Goal: Information Seeking & Learning: Learn about a topic

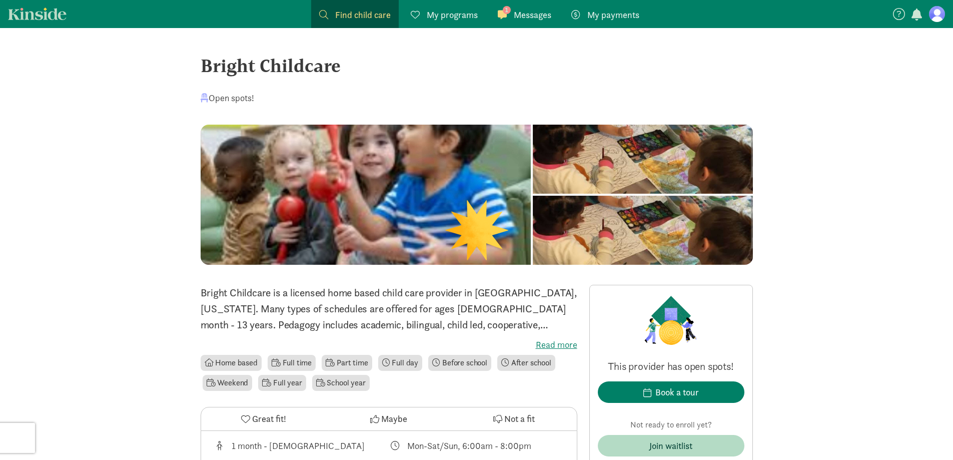
click at [522, 7] on link "1 Messages Messages" at bounding box center [525, 14] width 70 height 28
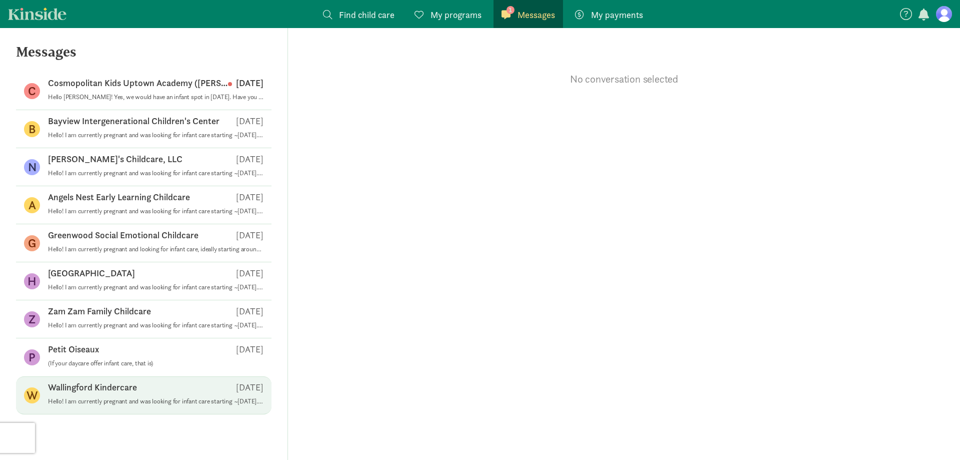
click at [139, 402] on p "Hello! I am currently pregnant and was looking for infant care starting ~Aug. 2…" at bounding box center [156, 401] width 216 height 8
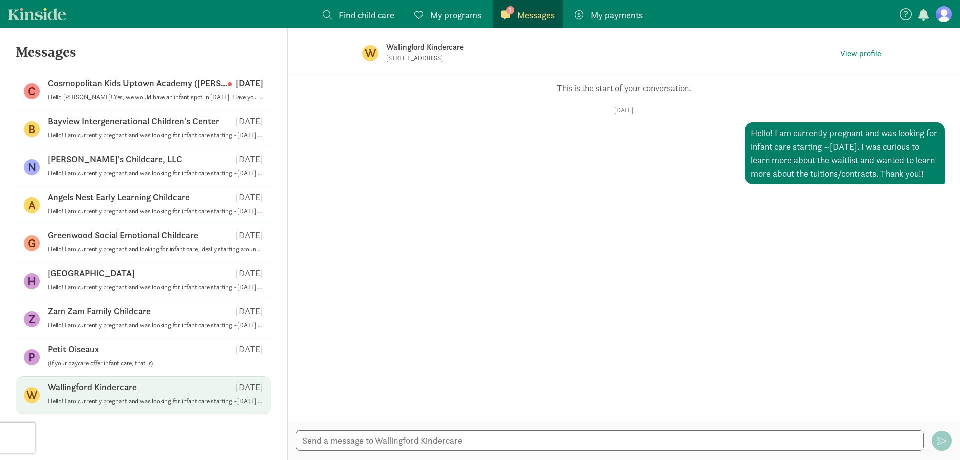
click at [598, 13] on span "My payments" at bounding box center [617, 15] width 52 height 14
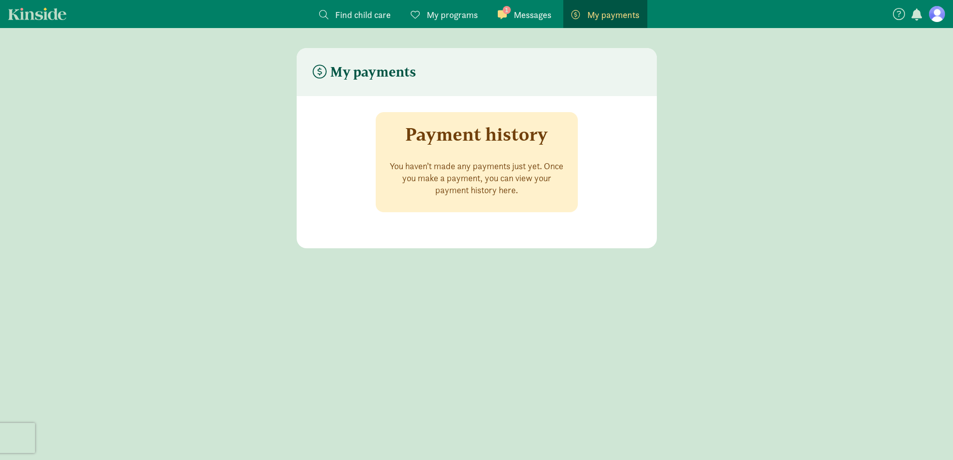
click at [540, 10] on span "Messages" at bounding box center [533, 15] width 38 height 14
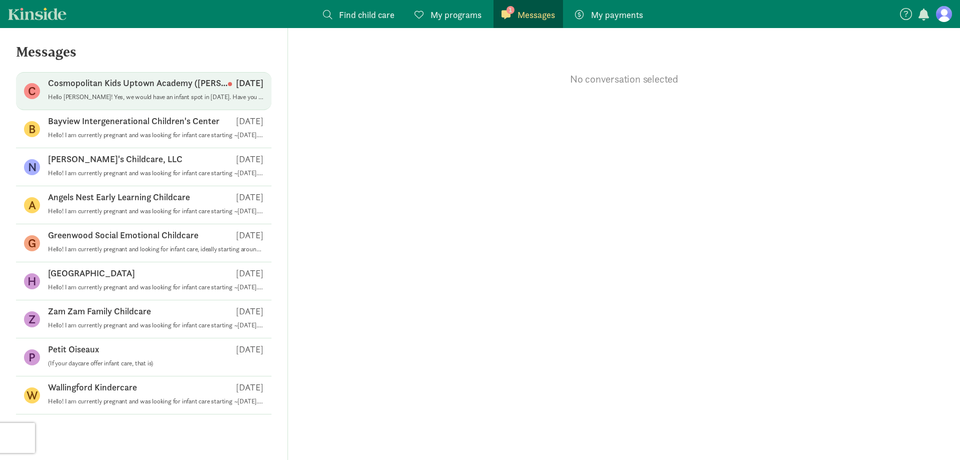
click at [154, 89] on div "Cosmopolitan Kids Uptown Academy (Queen Anne) Aug 12" at bounding box center [156, 85] width 216 height 16
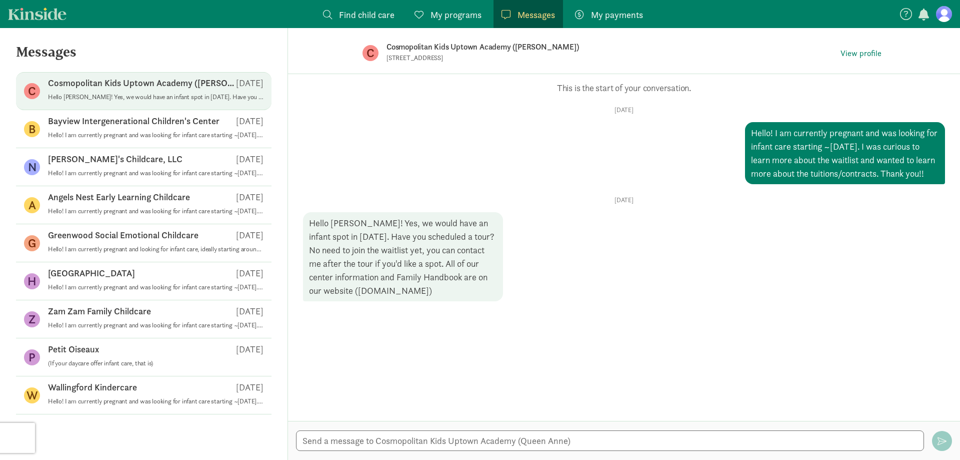
drag, startPoint x: 426, startPoint y: 304, endPoint x: 345, endPoint y: 311, distance: 81.8
click at [345, 301] on div "Hello Miya! Yes, we would have an infant spot in August 2026. Have you schedule…" at bounding box center [403, 256] width 200 height 89
drag, startPoint x: 509, startPoint y: 46, endPoint x: 387, endPoint y: 52, distance: 122.2
click at [387, 52] on p "Cosmopolitan Kids Uptown Academy (Queen Anne)" at bounding box center [544, 47] width 315 height 14
copy p "Cosmopolitan Kids Uptown Academy"
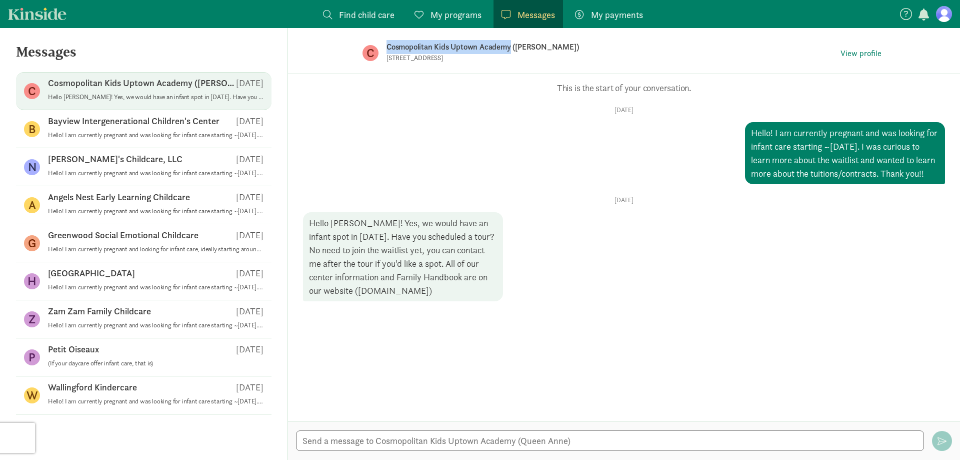
drag, startPoint x: 428, startPoint y: 306, endPoint x: 344, endPoint y: 302, distance: 83.6
click at [344, 301] on div "Hello Miya! Yes, we would have an infant spot in August 2026. Have you schedule…" at bounding box center [403, 256] width 200 height 89
copy div "cosmopolitankids.com"
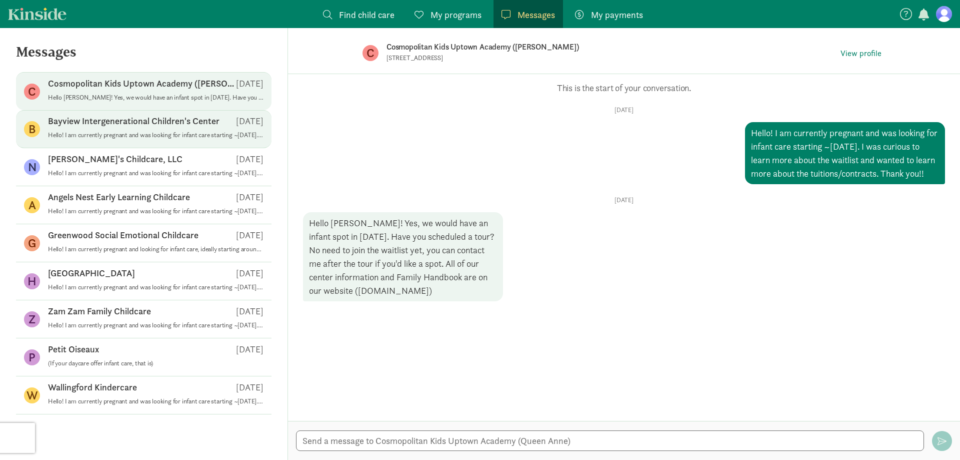
click at [145, 141] on span "Bayview Intergenerational Children's Center Aug 11 Hello! I am currently pregna…" at bounding box center [156, 129] width 216 height 28
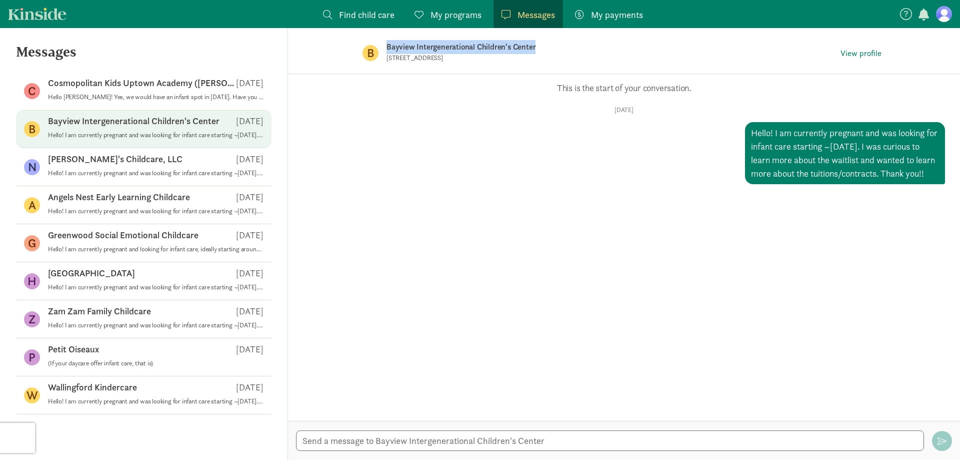
drag, startPoint x: 538, startPoint y: 46, endPoint x: 386, endPoint y: 49, distance: 151.6
click at [386, 49] on div "B Bayview Intergenerational Children's Center 11 W Aloha St, Seattle, WA 98119 …" at bounding box center [624, 53] width 555 height 50
copy p "Bayview Intergenerational Children's Center"
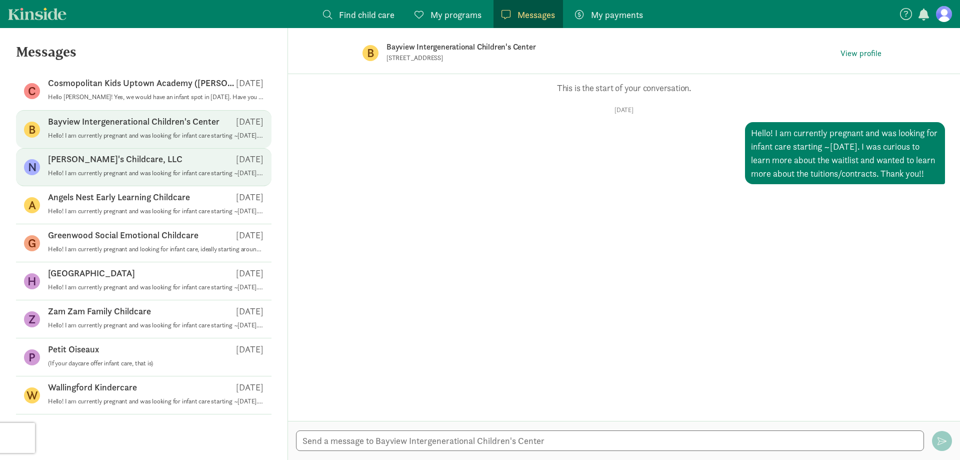
click at [168, 171] on p "Hello! I am currently pregnant and was looking for infant care starting ~Aug. 2…" at bounding box center [156, 173] width 216 height 8
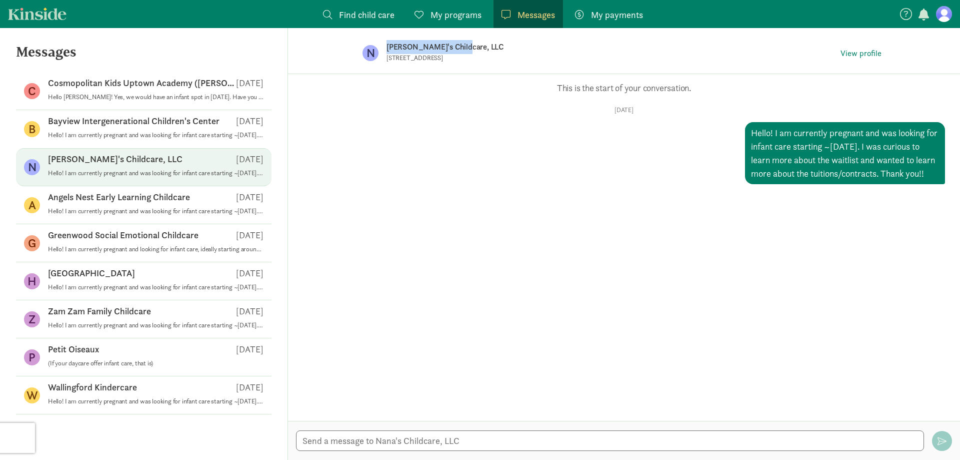
drag, startPoint x: 433, startPoint y: 47, endPoint x: 387, endPoint y: 45, distance: 46.1
click at [387, 45] on p "Nana's Childcare, LLC" at bounding box center [544, 47] width 315 height 14
copy p "Nana's Childcare, LLC"
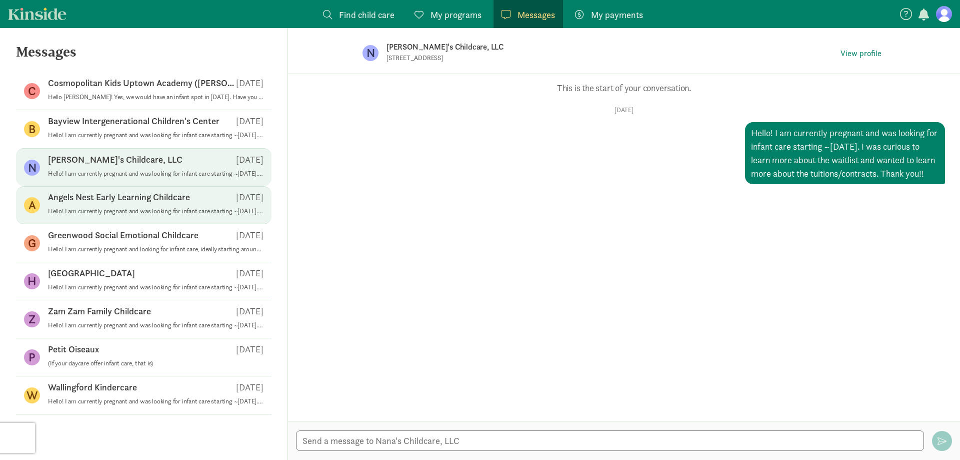
click at [139, 211] on p "Hello! I am currently pregnant and was looking for infant care starting ~Aug. 2…" at bounding box center [156, 211] width 216 height 8
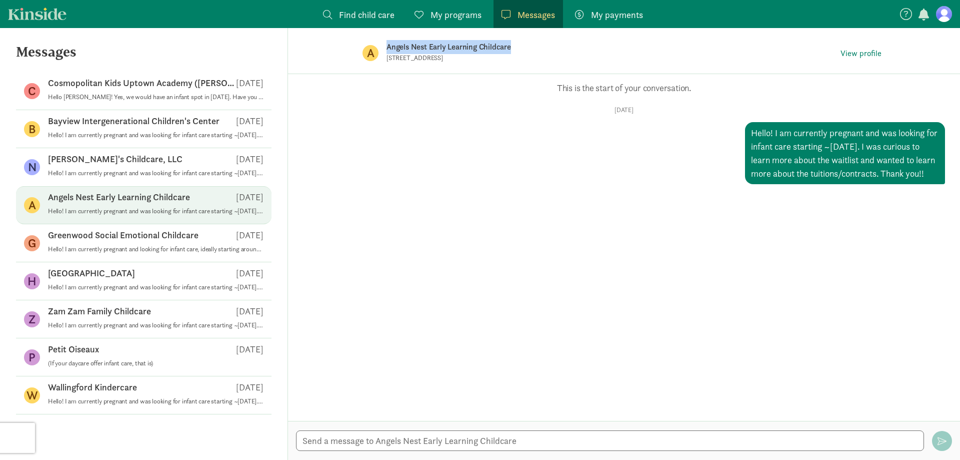
drag, startPoint x: 513, startPoint y: 45, endPoint x: 387, endPoint y: 52, distance: 125.7
click at [387, 52] on p "Angels Nest Early Learning Childcare" at bounding box center [544, 47] width 315 height 14
copy p "Angels Nest Early Learning Childcare"
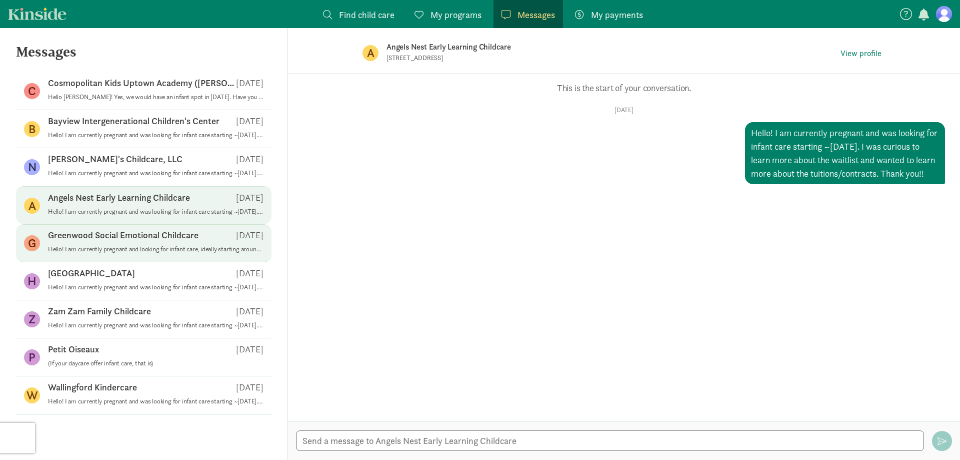
click at [146, 253] on p "Hello! I am currently pregnant and looking for infant care, ideally starting ar…" at bounding box center [156, 249] width 216 height 8
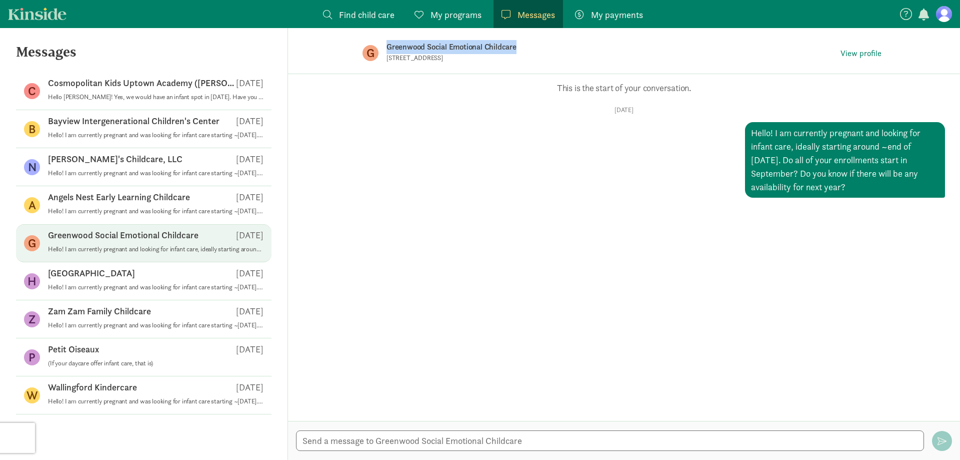
drag, startPoint x: 517, startPoint y: 46, endPoint x: 389, endPoint y: 46, distance: 128.0
click at [389, 46] on p "Greenwood Social Emotional Childcare" at bounding box center [544, 47] width 315 height 14
copy p "Greenwood Social Emotional Childcare"
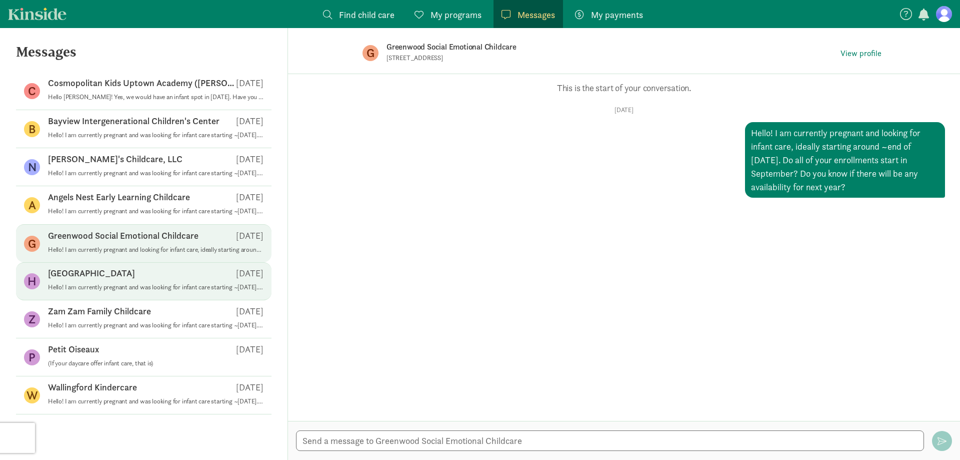
click at [121, 289] on p "Hello! I am currently pregnant and was looking for infant care starting ~[DATE]…" at bounding box center [156, 287] width 216 height 8
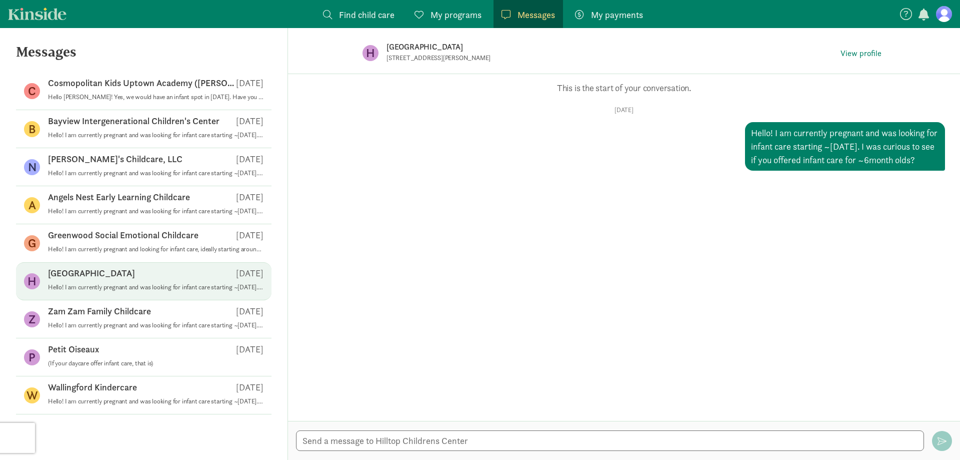
drag, startPoint x: 484, startPoint y: 48, endPoint x: 387, endPoint y: 50, distance: 97.0
click at [387, 50] on p "[GEOGRAPHIC_DATA]" at bounding box center [544, 47] width 315 height 14
copy p "[GEOGRAPHIC_DATA]"
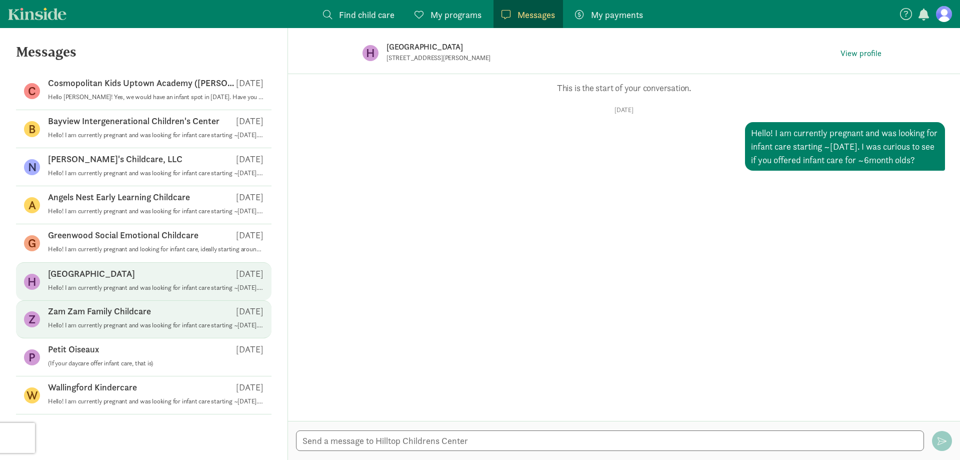
click at [150, 323] on p "Hello! I am currently pregnant and was looking for infant care starting ~[DATE]…" at bounding box center [156, 325] width 216 height 8
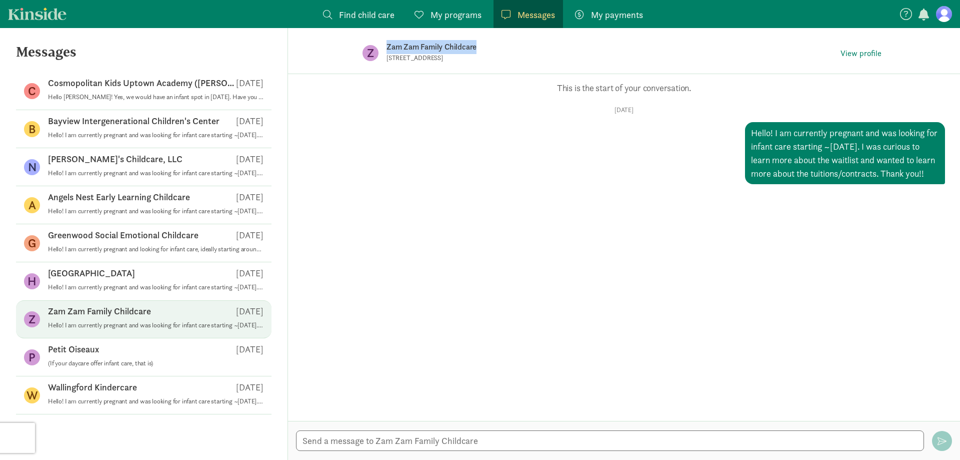
drag, startPoint x: 480, startPoint y: 46, endPoint x: 385, endPoint y: 49, distance: 94.6
click at [385, 49] on div "Z Zam Zam Family Childcare 5010 39th Ave NE, Seattle, WA 98105 View profile" at bounding box center [624, 53] width 555 height 50
copy p "Zam Zam Family Childcare"
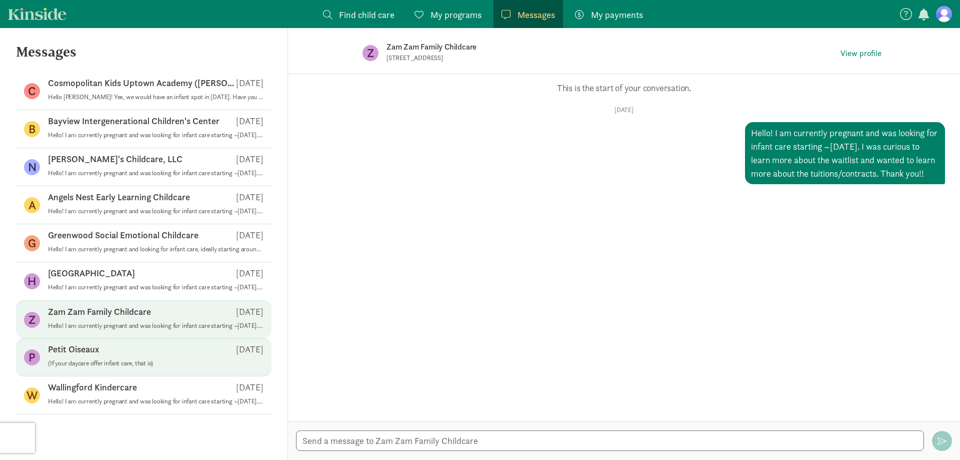
drag, startPoint x: 156, startPoint y: 368, endPoint x: 184, endPoint y: 359, distance: 28.9
click at [156, 368] on span "Petit Oiseaux Aug 11 (If your daycare offer infant care, that is)" at bounding box center [156, 357] width 216 height 28
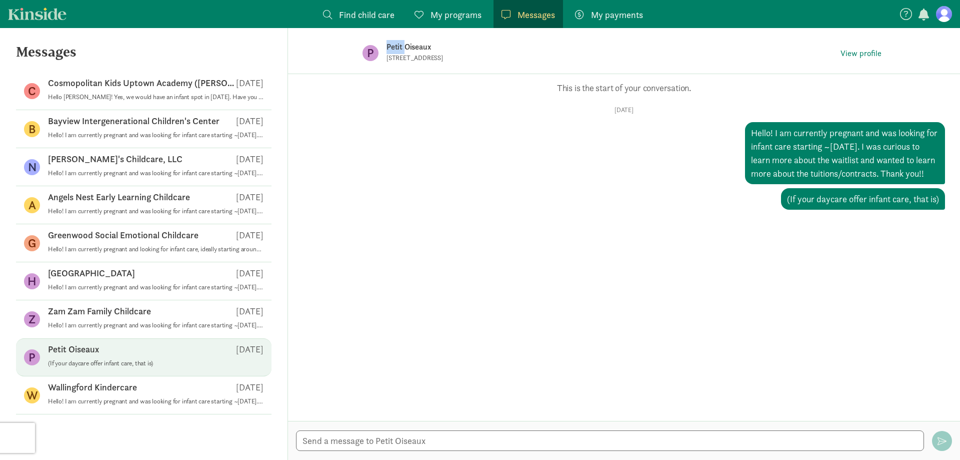
drag, startPoint x: 485, startPoint y: 45, endPoint x: 406, endPoint y: 46, distance: 79.5
click at [406, 46] on p "Petit Oiseaux" at bounding box center [544, 47] width 315 height 14
click at [444, 52] on p "Petit Oiseaux" at bounding box center [544, 47] width 315 height 14
drag, startPoint x: 447, startPoint y: 47, endPoint x: 388, endPoint y: 47, distance: 59.0
click at [388, 47] on p "Petit Oiseaux" at bounding box center [544, 47] width 315 height 14
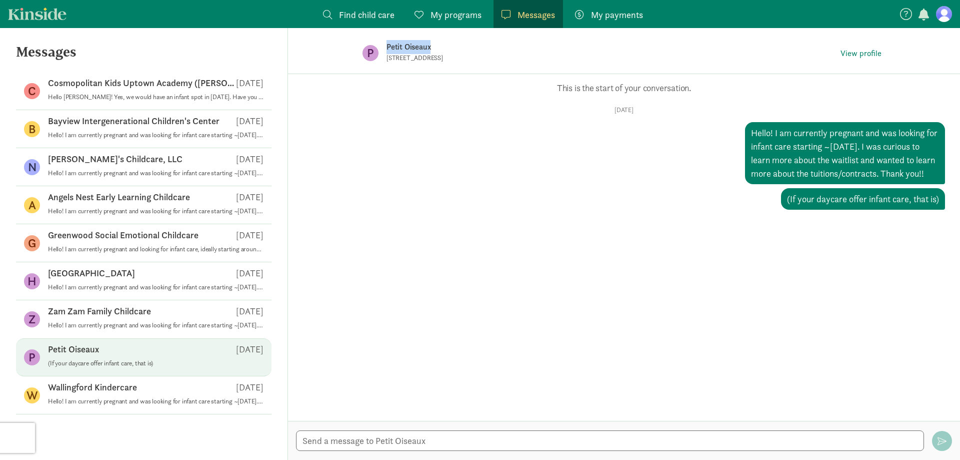
copy p "Petit Oiseaux"
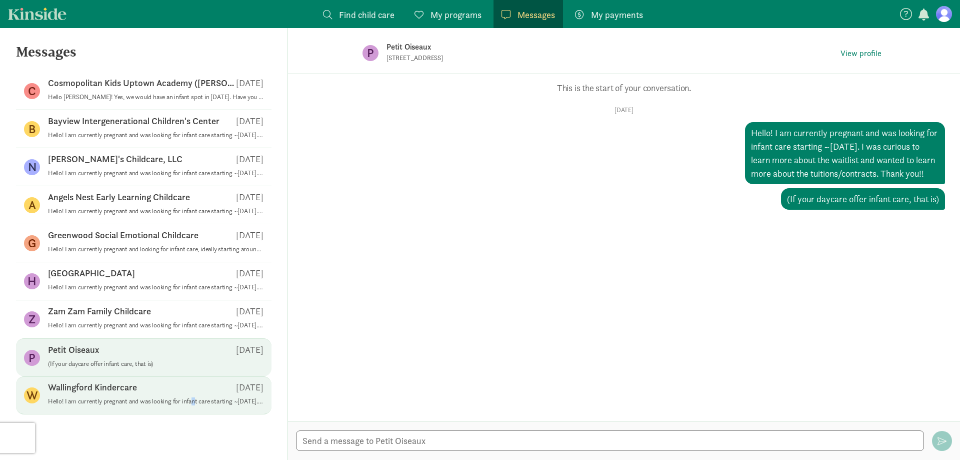
click at [193, 404] on p "Hello! I am currently pregnant and was looking for infant care starting ~[DATE]…" at bounding box center [156, 401] width 216 height 8
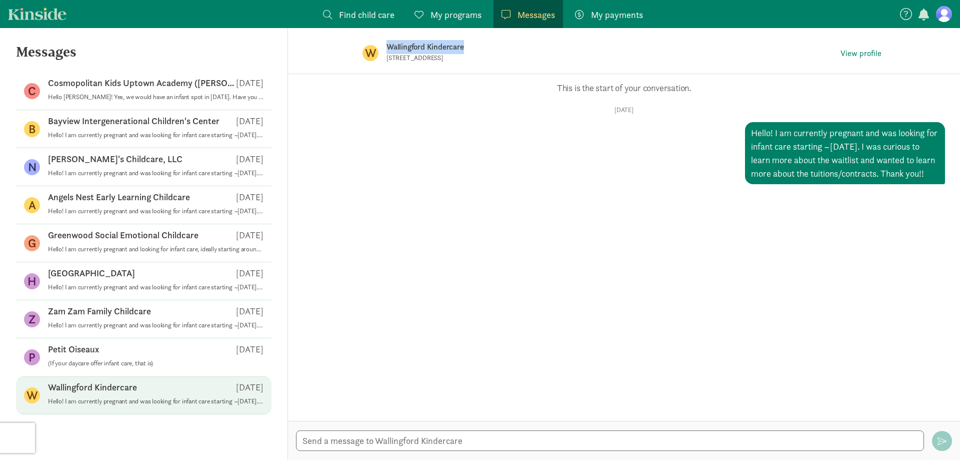
drag, startPoint x: 471, startPoint y: 42, endPoint x: 378, endPoint y: 44, distance: 93.0
click at [378, 44] on div "W Wallingford Kindercare 400 NE 45th St, Seattle, WA 98105 View profile" at bounding box center [624, 53] width 555 height 50
copy div "Wallingford Kindercare"
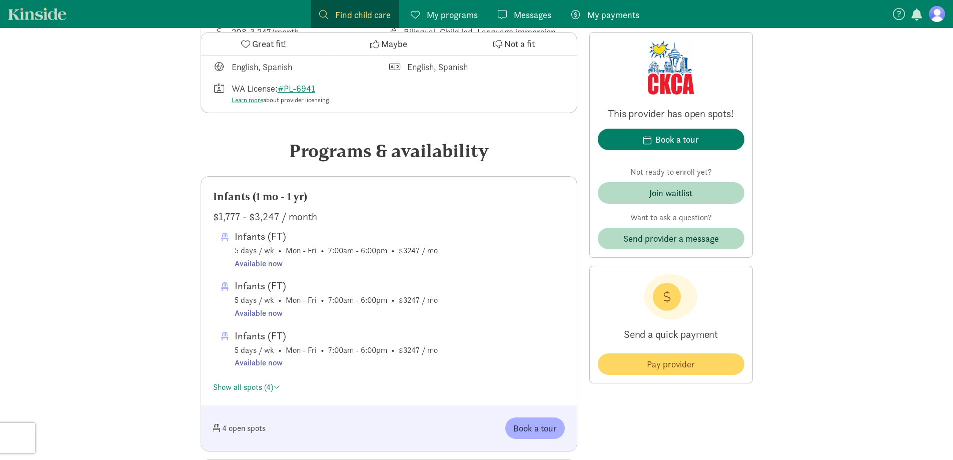
scroll to position [450, 0]
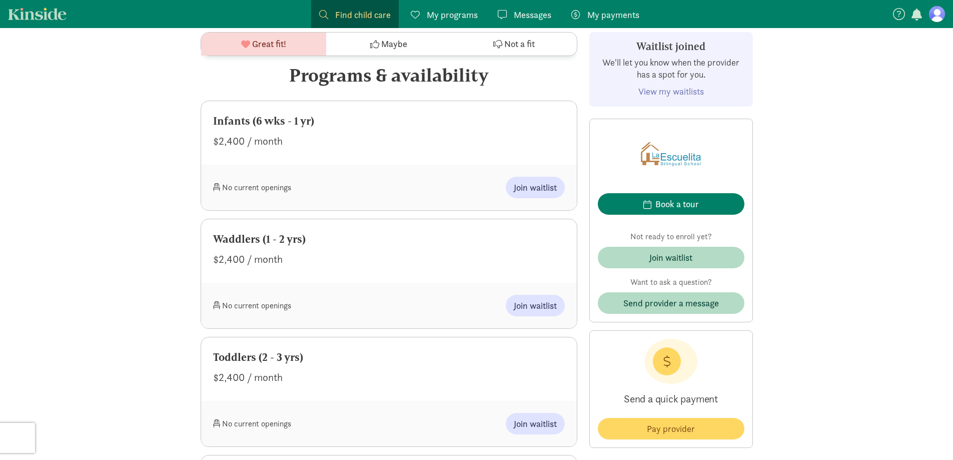
scroll to position [500, 0]
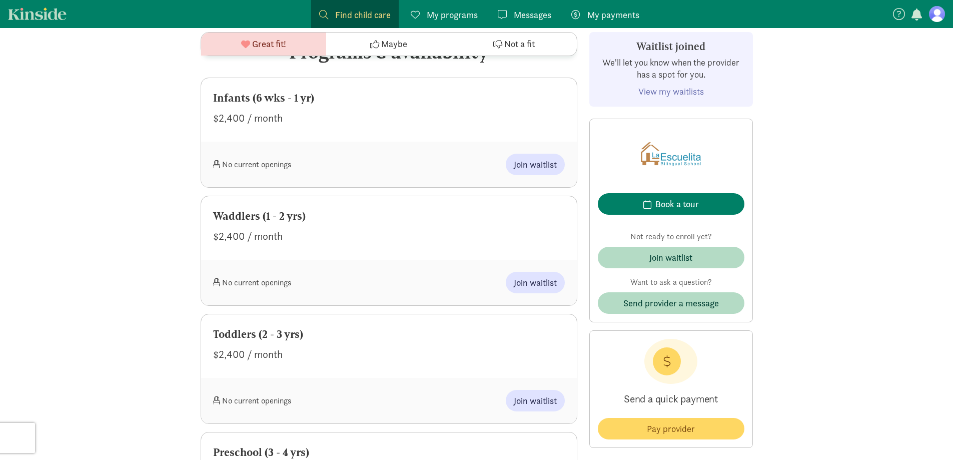
drag, startPoint x: 219, startPoint y: 118, endPoint x: 244, endPoint y: 115, distance: 25.2
click at [244, 115] on div "$2,400 / month" at bounding box center [389, 118] width 352 height 16
copy div "2,400"
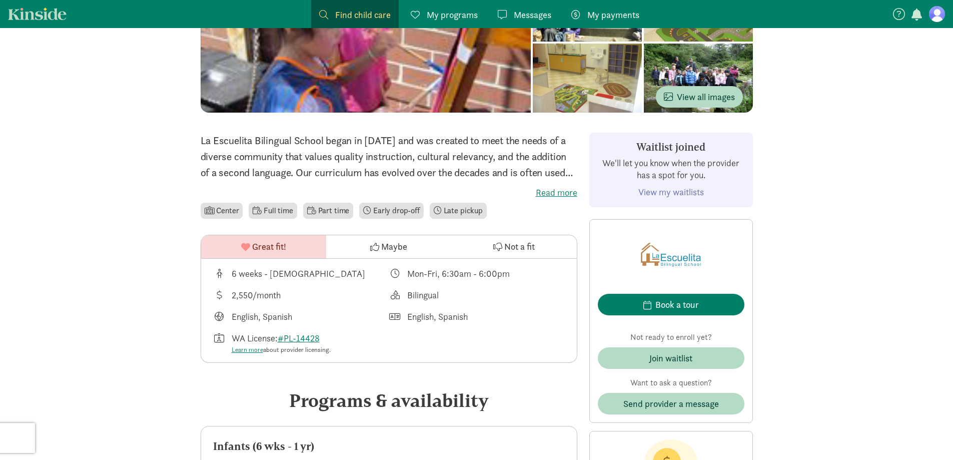
scroll to position [150, 0]
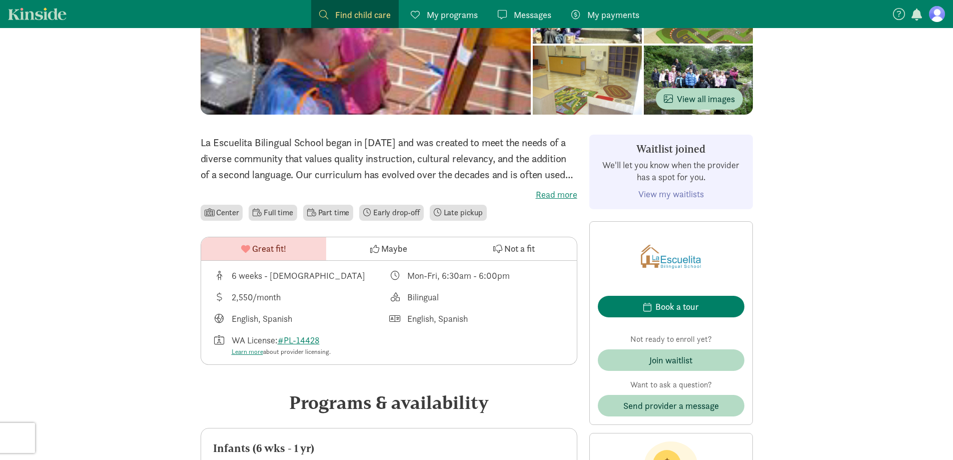
drag, startPoint x: 235, startPoint y: 297, endPoint x: 250, endPoint y: 297, distance: 15.5
click at [250, 297] on div "2,550/month" at bounding box center [256, 297] width 49 height 14
copy div "2,550"
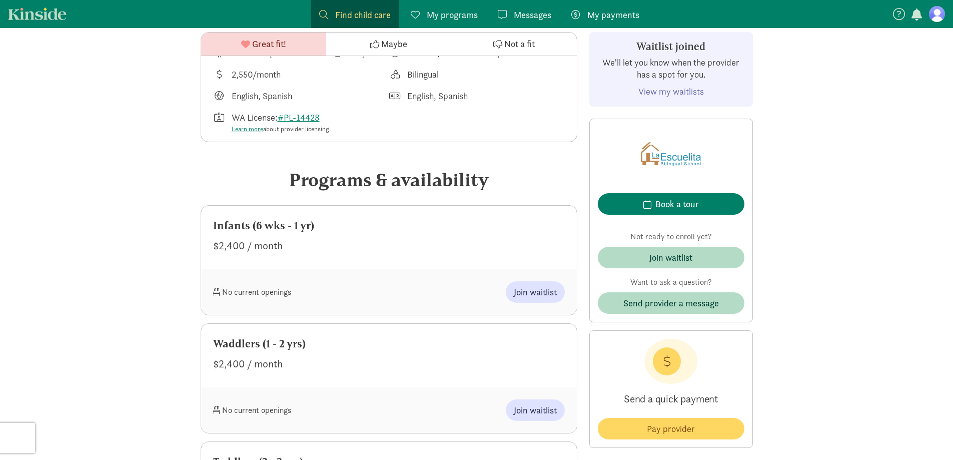
scroll to position [450, 0]
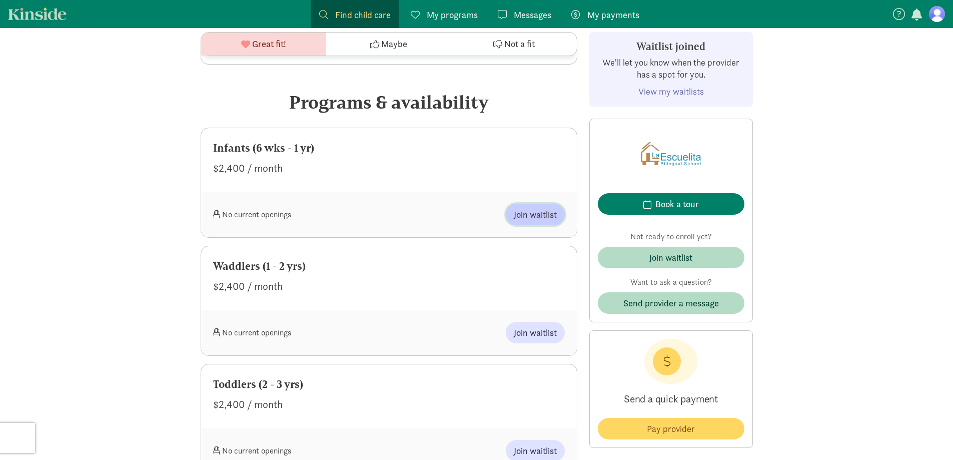
click at [525, 219] on span "Join waitlist" at bounding box center [535, 215] width 43 height 14
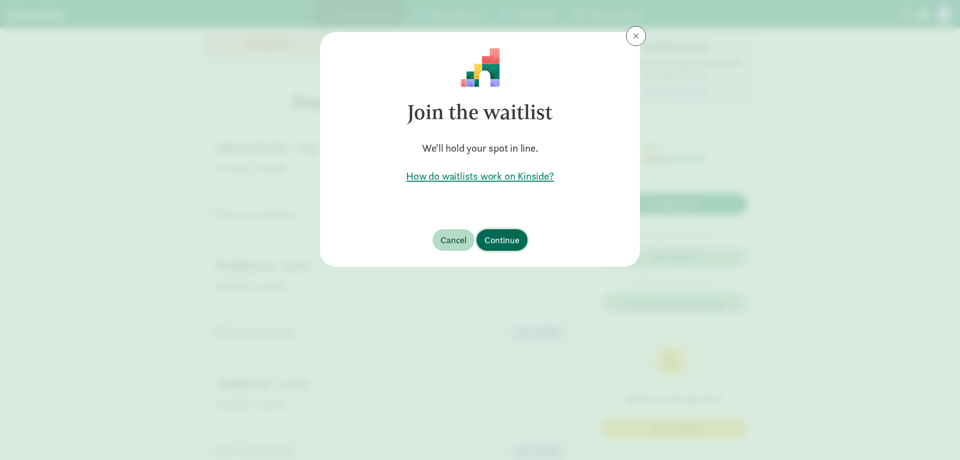
click at [487, 242] on span "Continue" at bounding box center [502, 240] width 35 height 14
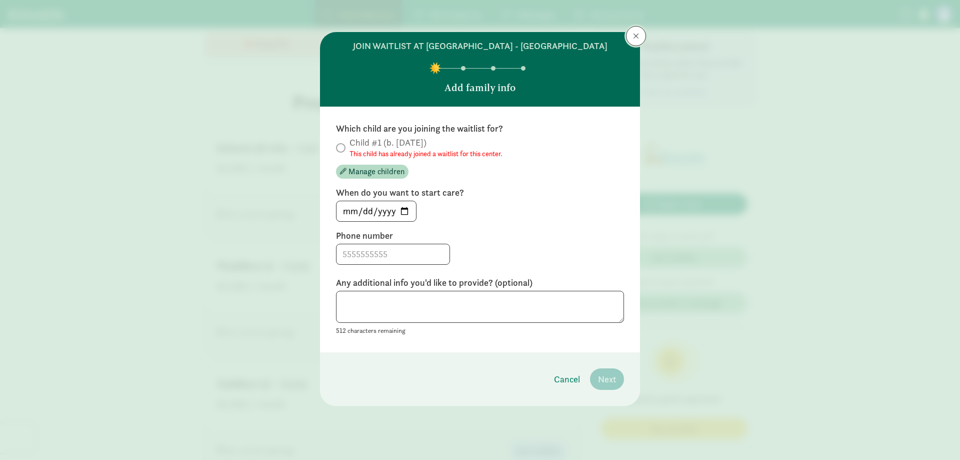
click at [637, 36] on span at bounding box center [636, 36] width 6 height 8
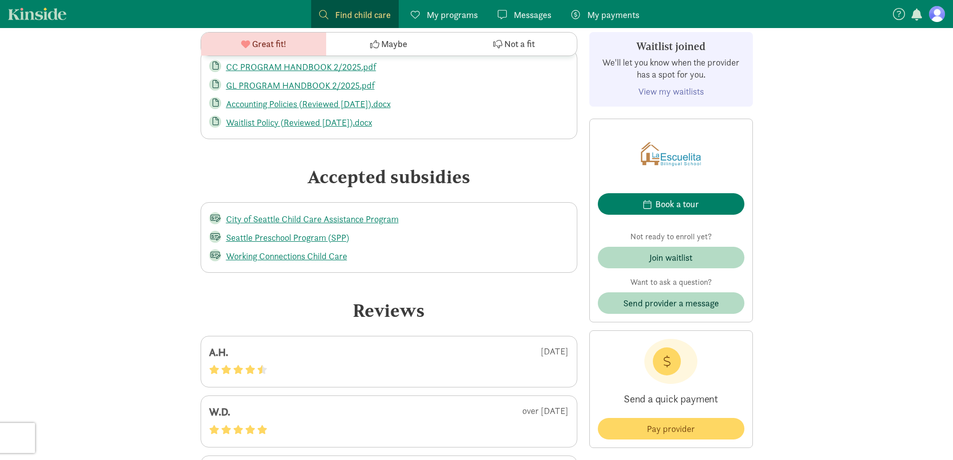
scroll to position [1700, 0]
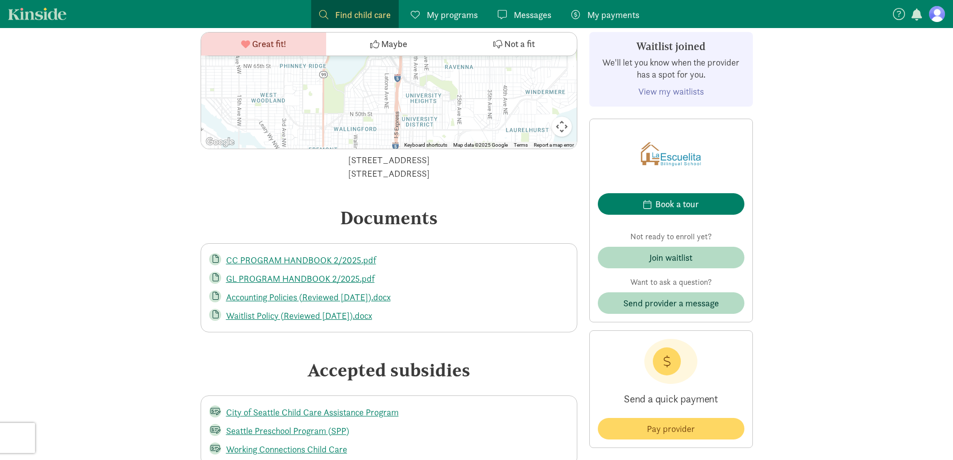
click at [521, 13] on span "Messages" at bounding box center [533, 15] width 38 height 14
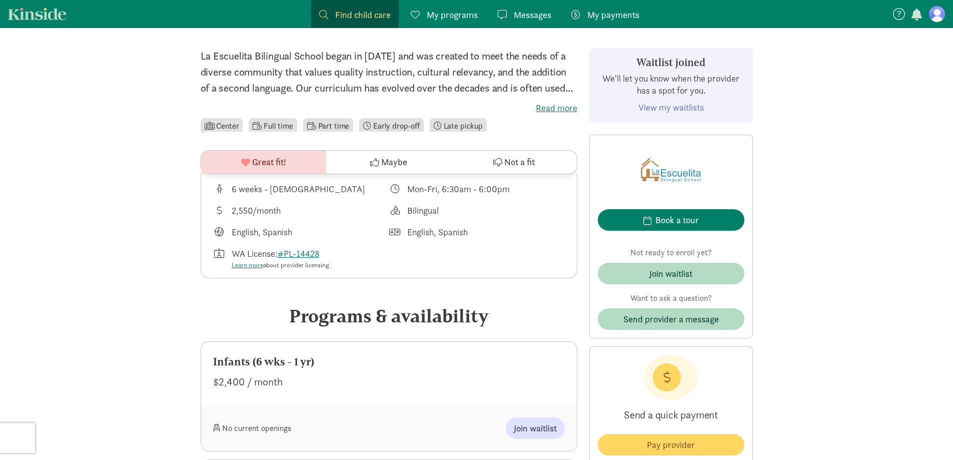
scroll to position [200, 0]
